Goal: Find specific page/section: Find specific page/section

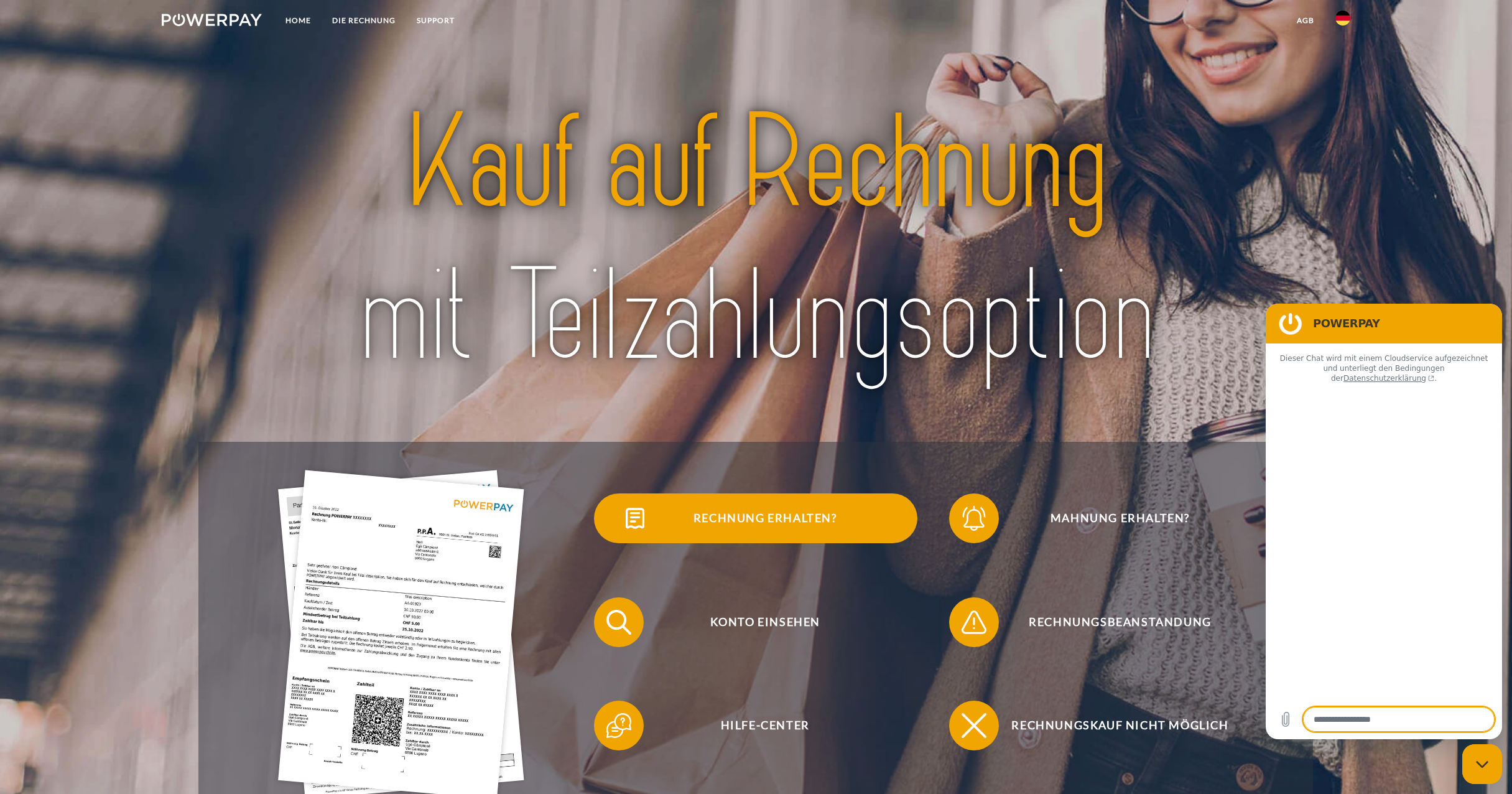
type textarea "*"
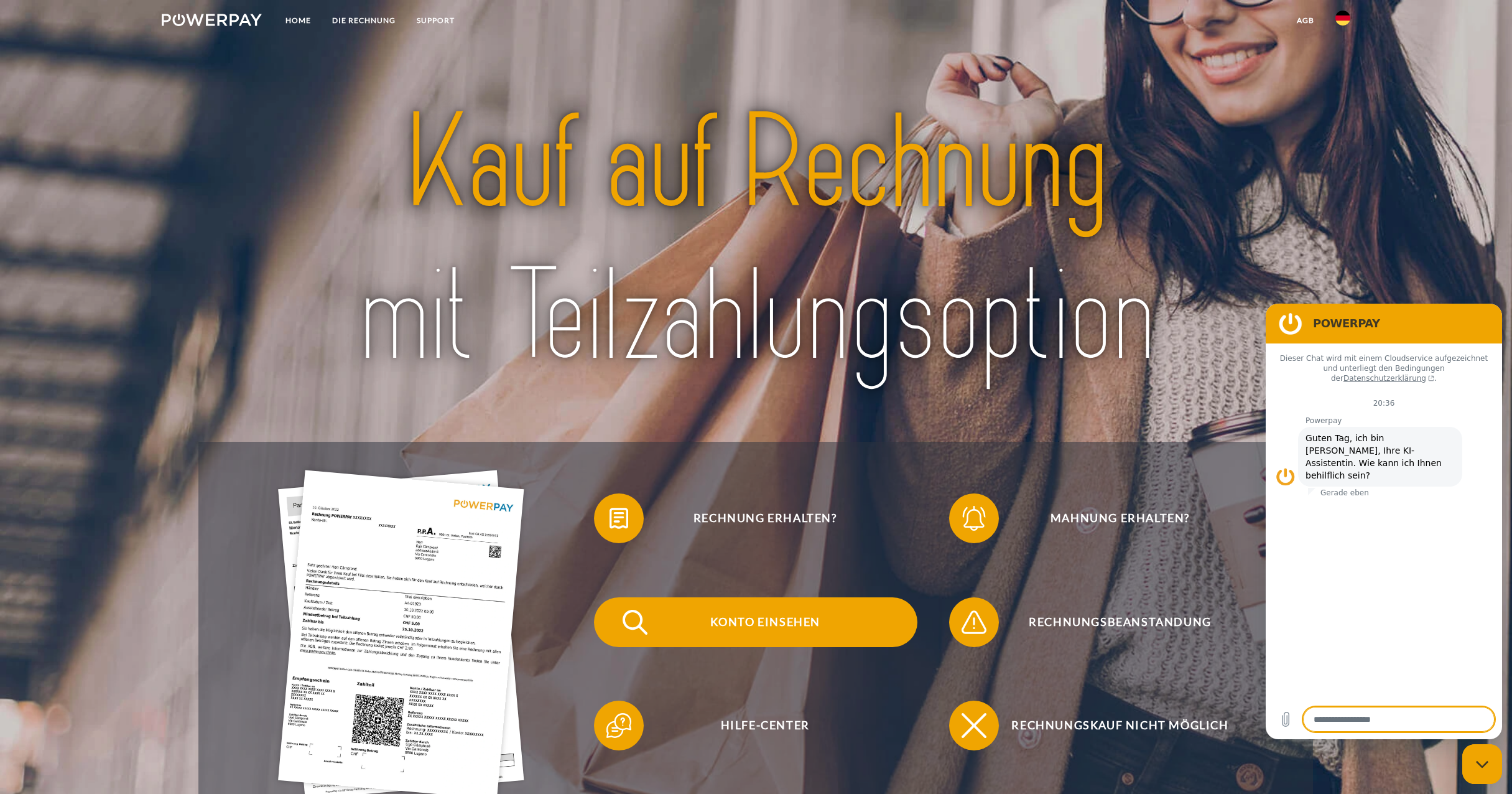
click at [776, 620] on span "Konto einsehen" at bounding box center [765, 622] width 305 height 49
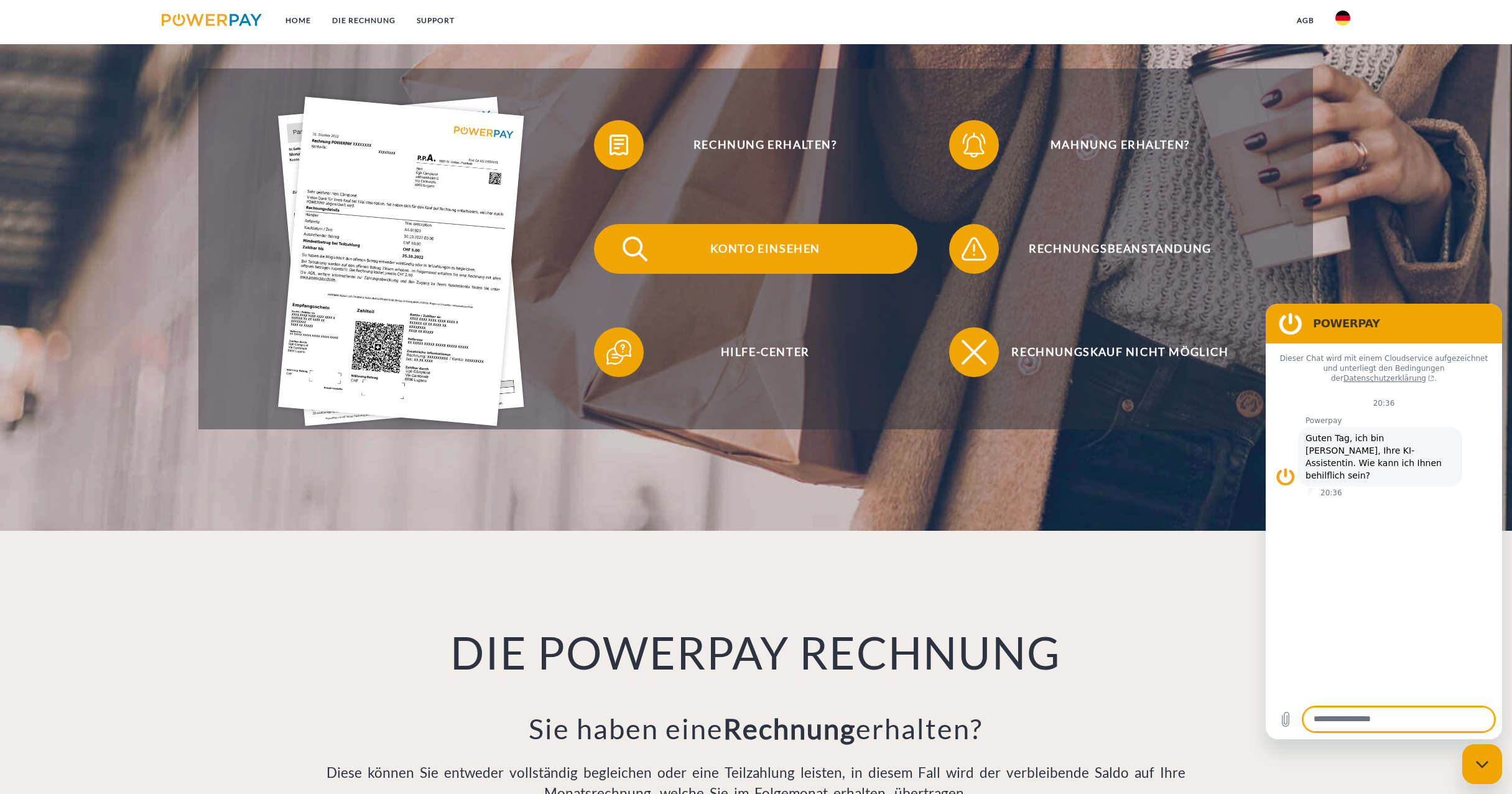
click at [747, 238] on span "Konto einsehen" at bounding box center [765, 248] width 305 height 49
